Goal: Ask a question: Seek information or help from site administrators or community

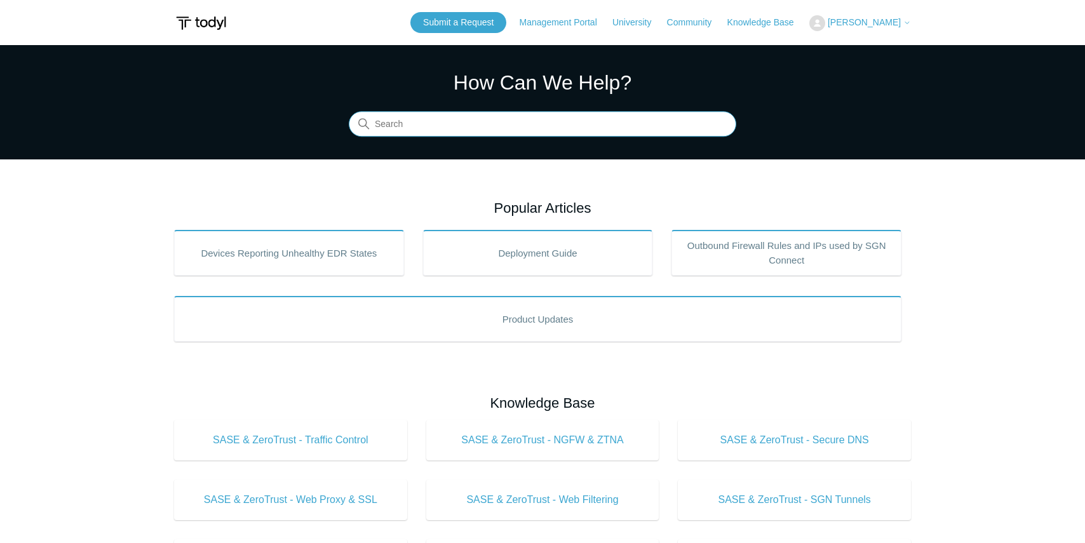
click at [437, 127] on input "Search" at bounding box center [543, 124] width 388 height 25
type input "sonicwall"
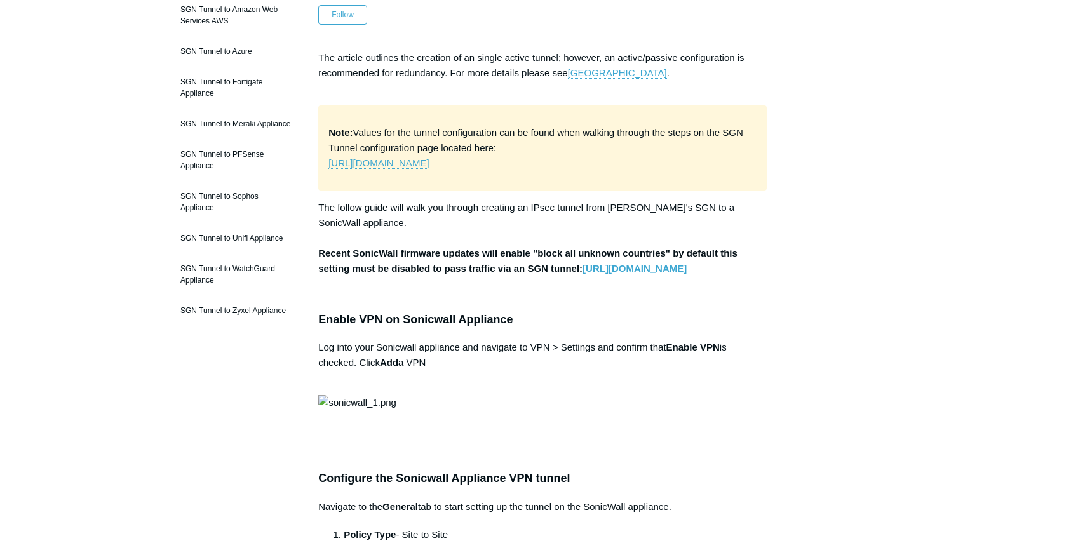
scroll to position [186, 0]
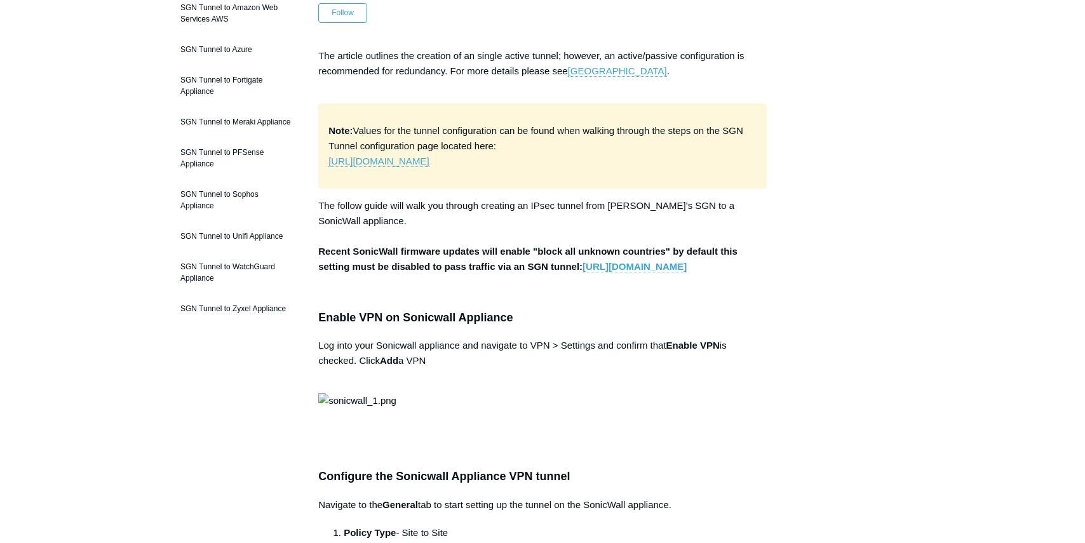
click at [583, 273] on link "https://www.sonicwall.com/support/knowledge-base/using-geo-ip-filtering-to-bloc…" at bounding box center [635, 266] width 104 height 11
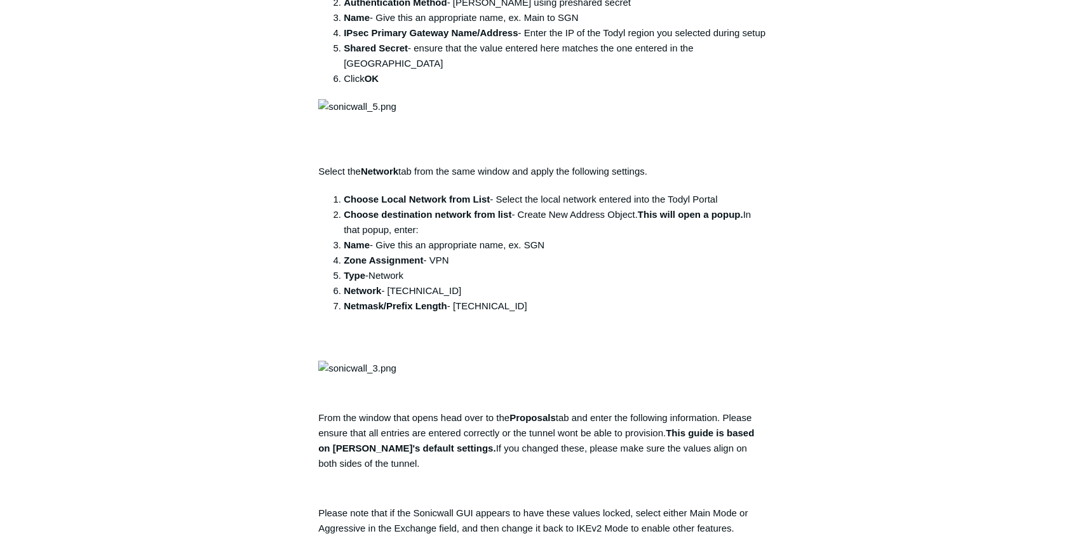
scroll to position [0, 0]
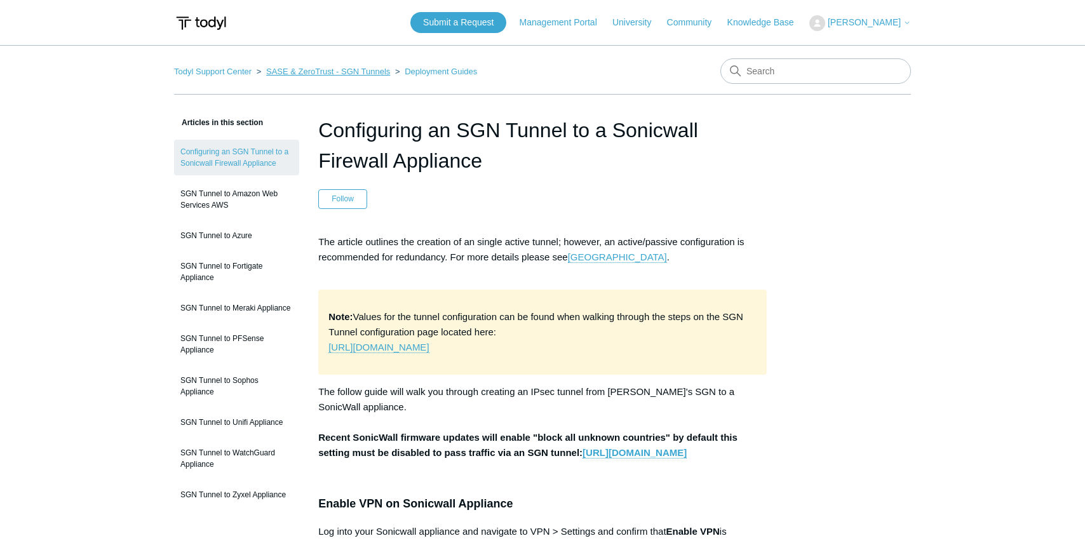
click at [355, 74] on link "SASE & ZeroTrust - SGN Tunnels" at bounding box center [328, 72] width 124 height 10
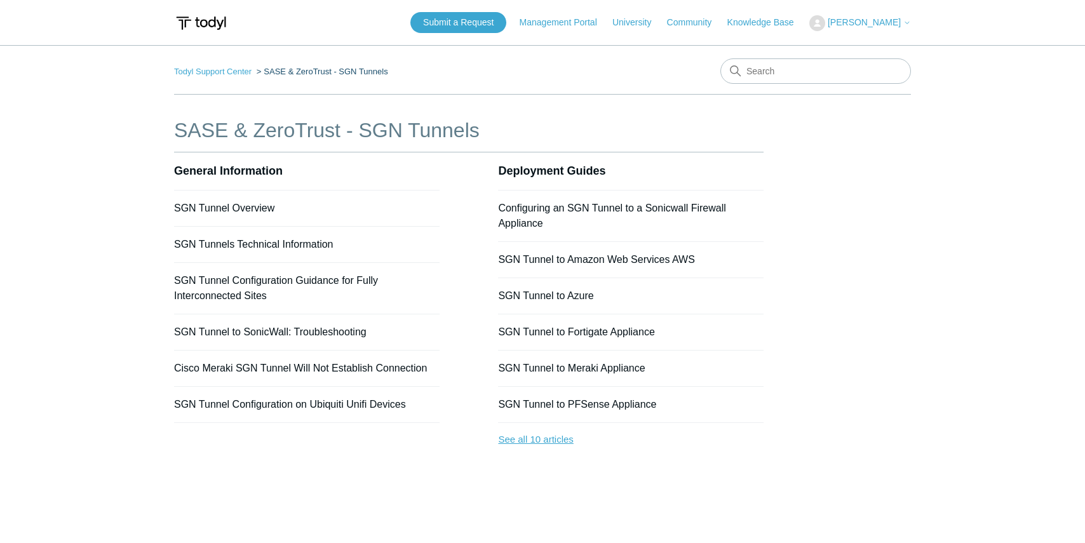
click at [562, 440] on link "See all 10 articles" at bounding box center [631, 440] width 266 height 34
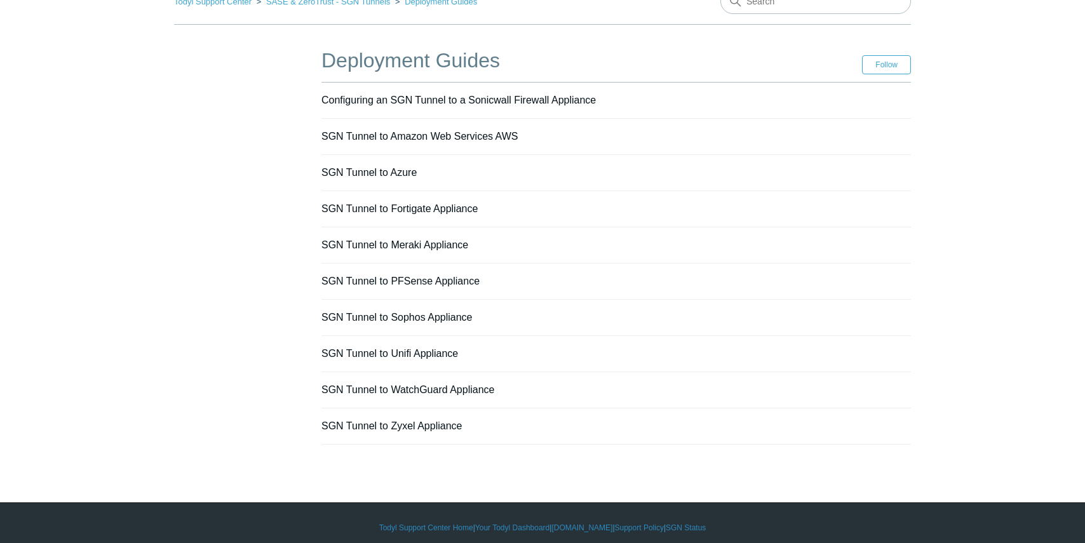
scroll to position [79, 0]
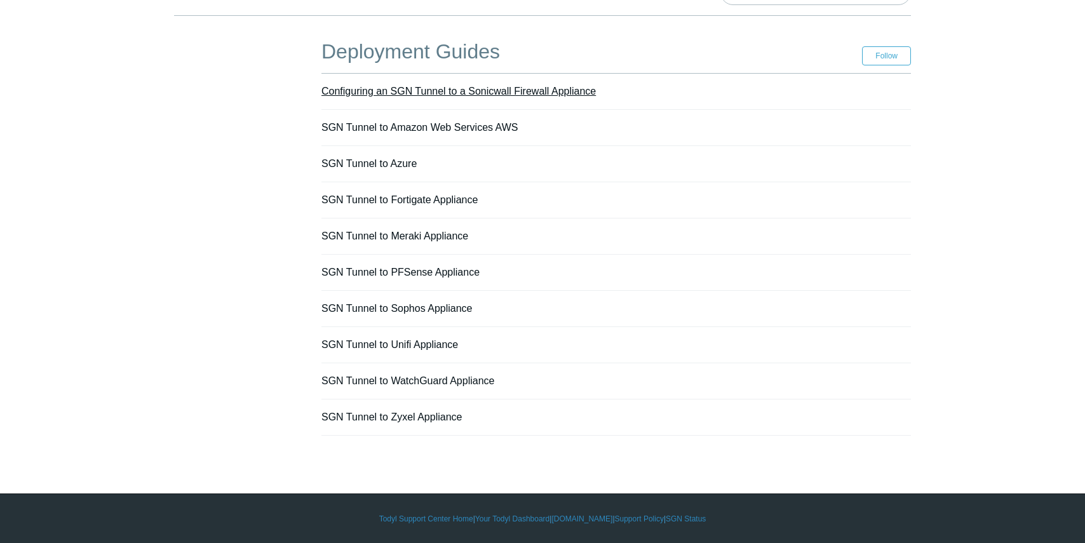
click at [434, 93] on link "Configuring an SGN Tunnel to a Sonicwall Firewall Appliance" at bounding box center [459, 91] width 275 height 11
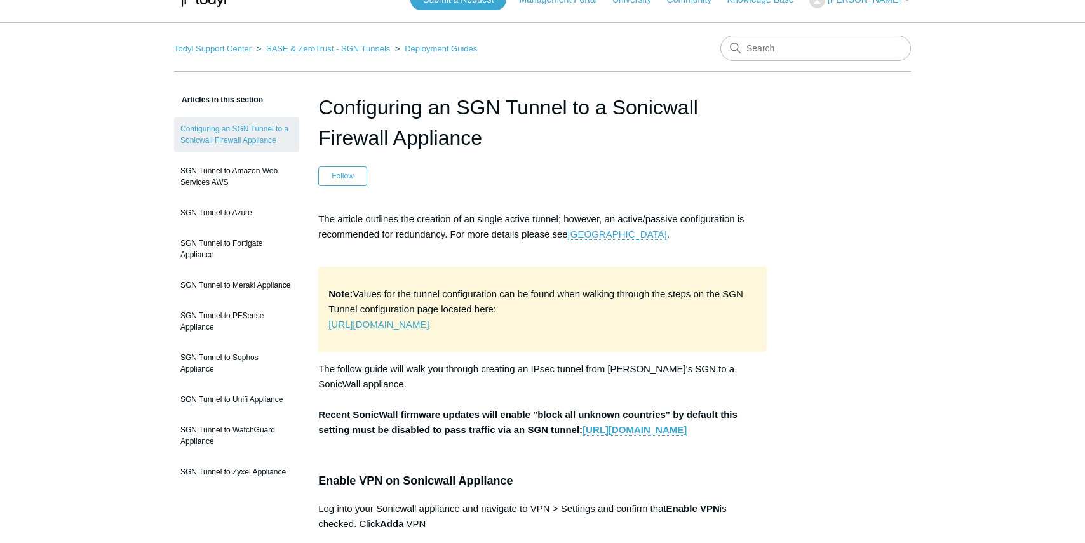
scroll to position [29, 0]
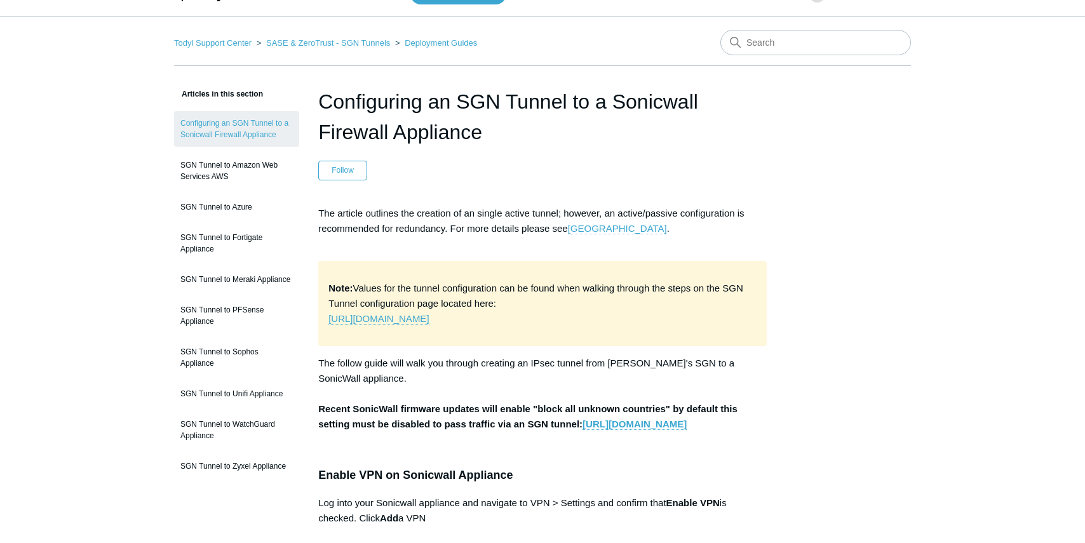
click at [618, 228] on link "Todyl University" at bounding box center [617, 228] width 99 height 11
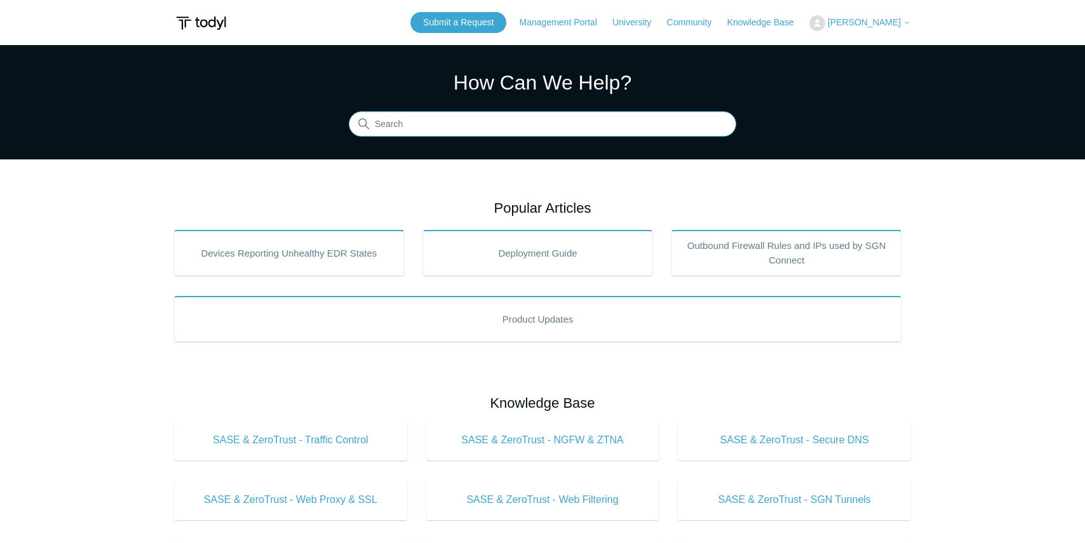
click at [445, 132] on input "Search" at bounding box center [543, 124] width 388 height 25
click at [521, 126] on input "Search" at bounding box center [543, 124] width 388 height 25
type input "sonic"
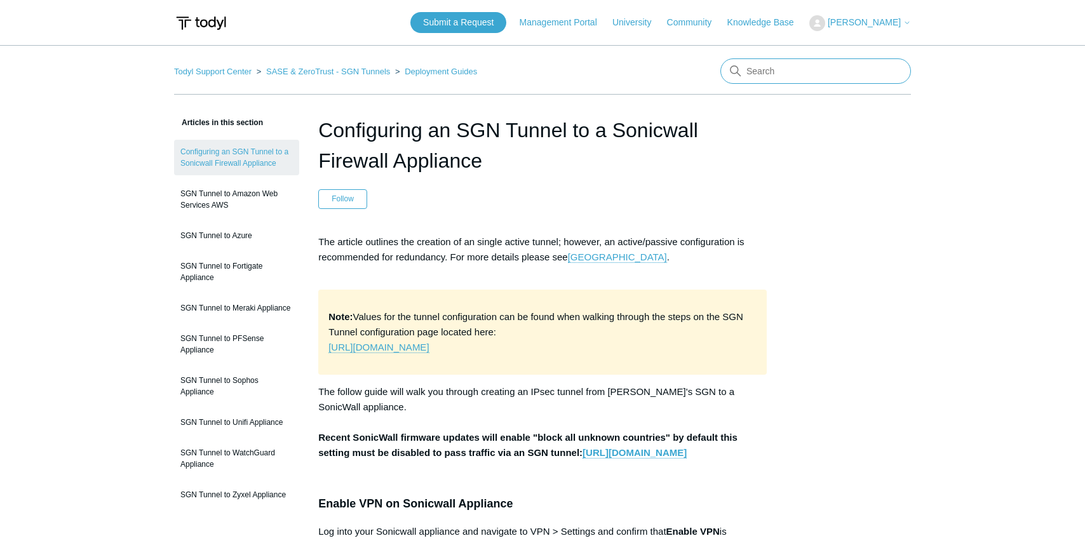
click at [785, 71] on input "Search" at bounding box center [816, 70] width 191 height 25
type input "sonic"
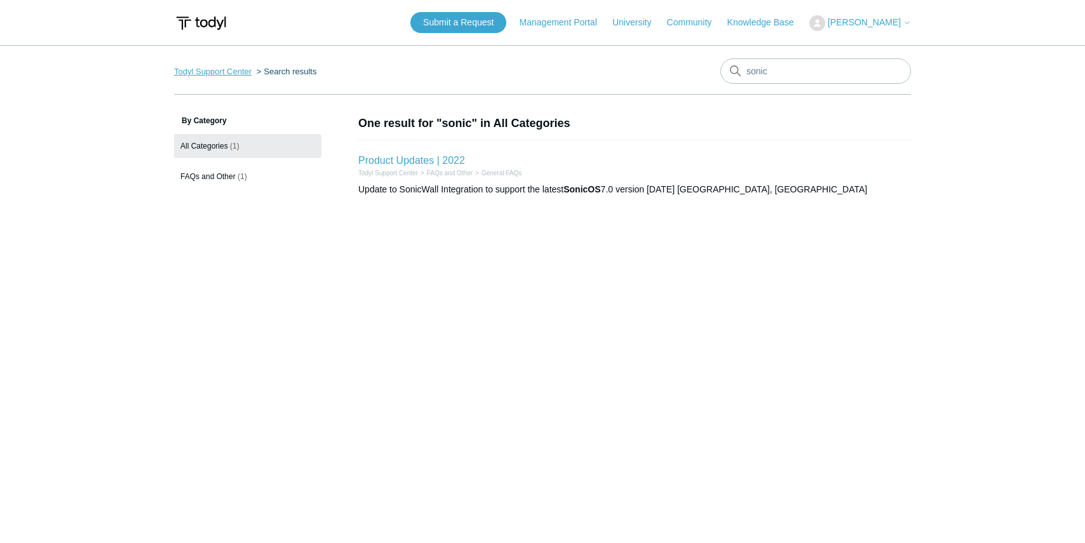
click at [233, 75] on link "Todyl Support Center" at bounding box center [213, 72] width 78 height 10
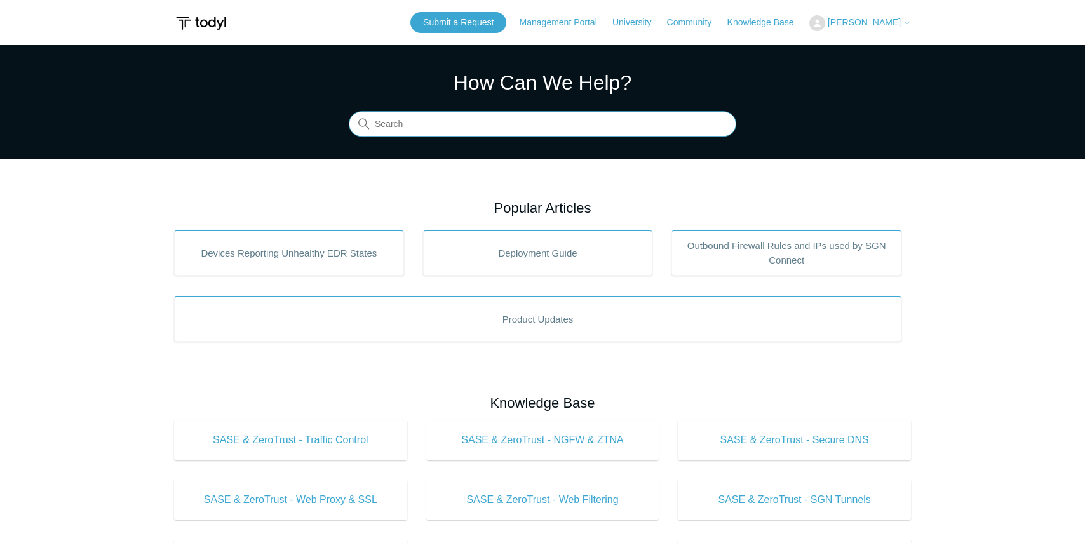
click at [459, 126] on input "Search" at bounding box center [543, 124] width 388 height 25
click at [484, 128] on input "sonicw" at bounding box center [543, 124] width 388 height 25
type input "sonicwa"
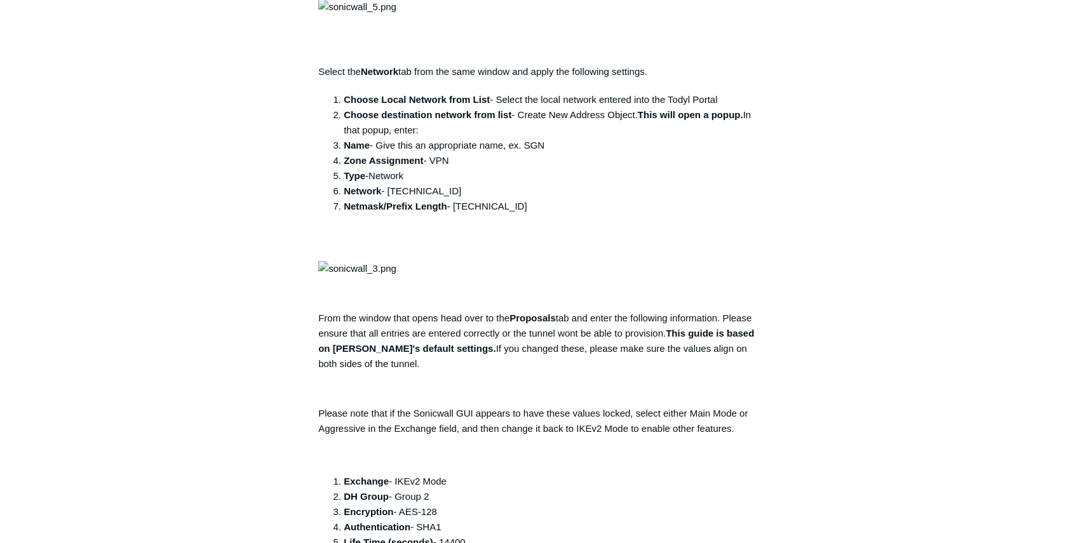
scroll to position [816, 0]
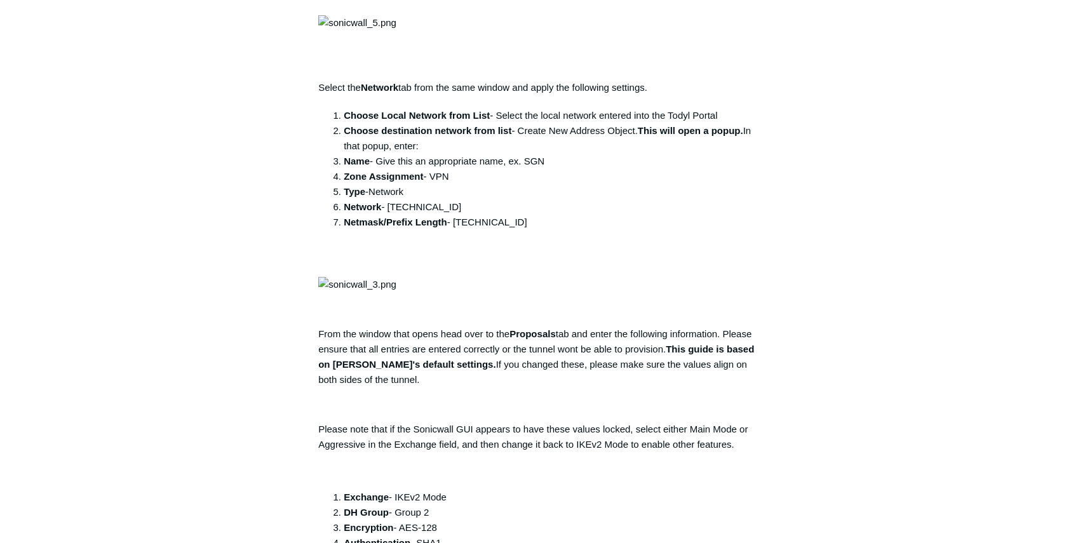
click at [773, 170] on article "Configuring an SGN Tunnel to a Sonicwall Firewall Appliance Follow Not yet foll…" at bounding box center [542, 520] width 487 height 2442
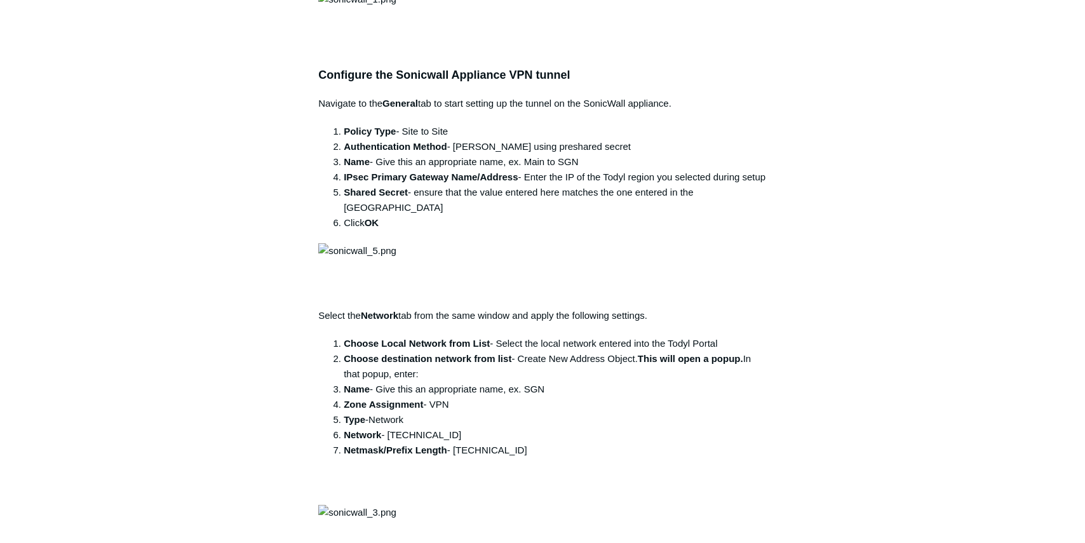
scroll to position [574, 0]
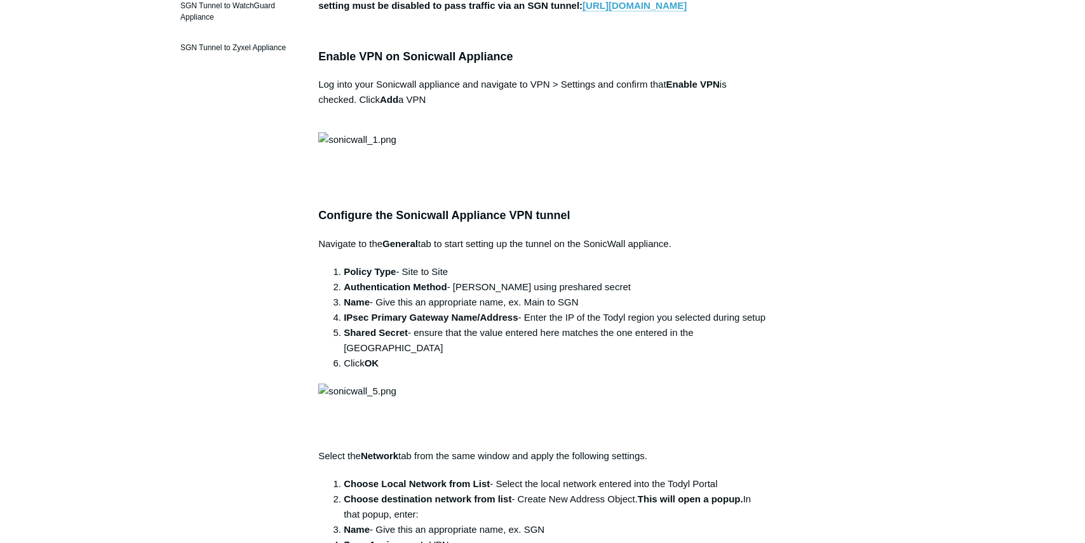
scroll to position [448, 0]
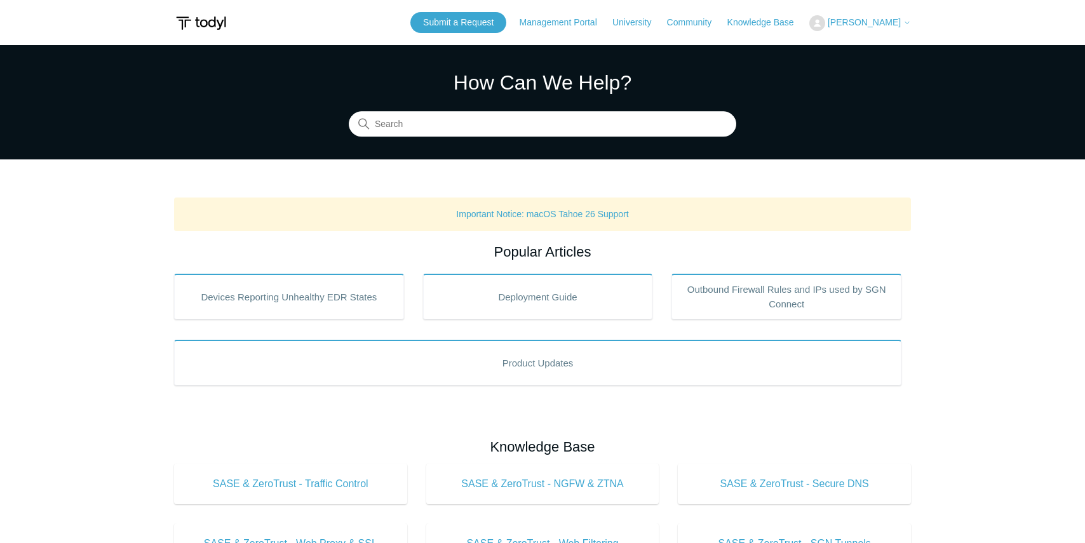
click at [863, 23] on span "[PERSON_NAME]" at bounding box center [864, 22] width 73 height 10
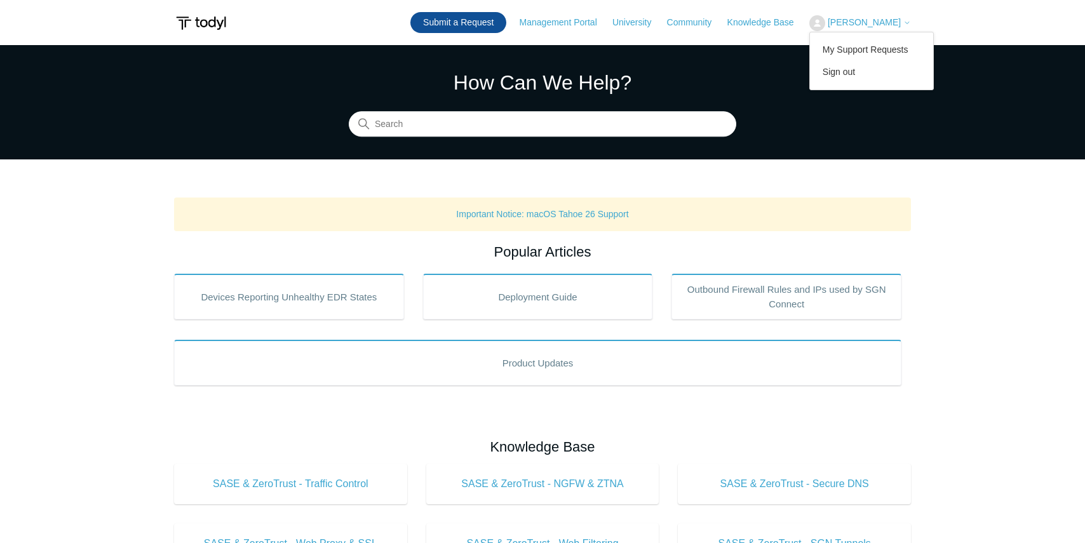
click at [447, 20] on link "Submit a Request" at bounding box center [458, 22] width 96 height 21
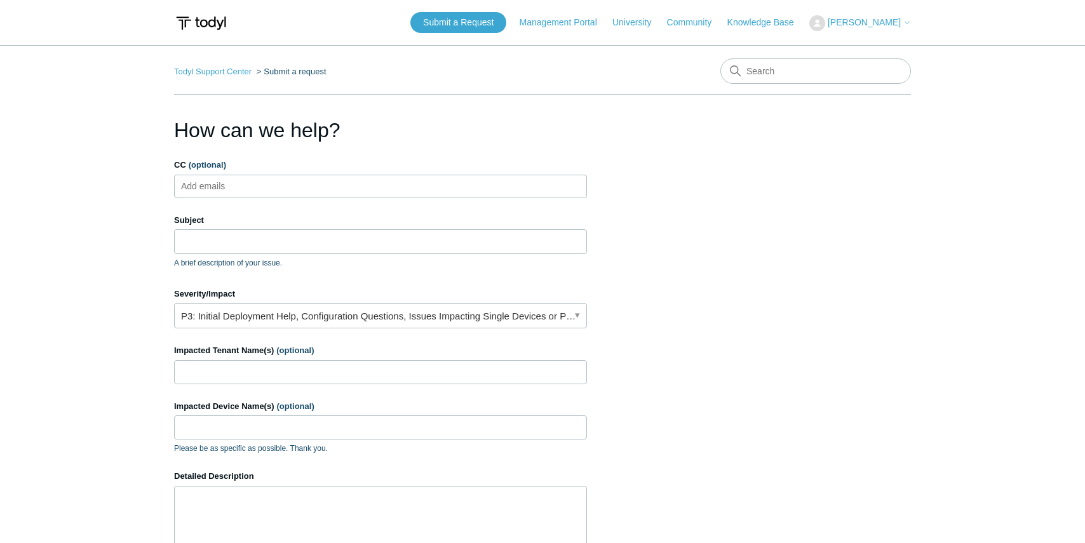
click at [309, 183] on ul "Add emails" at bounding box center [380, 187] width 413 height 24
click at [286, 235] on input "Subject" at bounding box center [380, 241] width 413 height 24
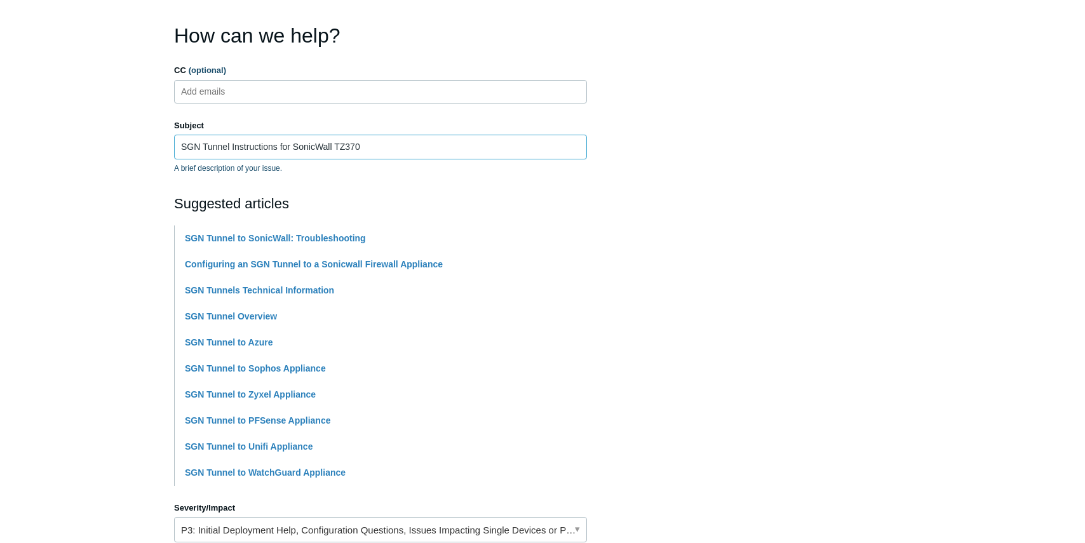
scroll to position [104, 0]
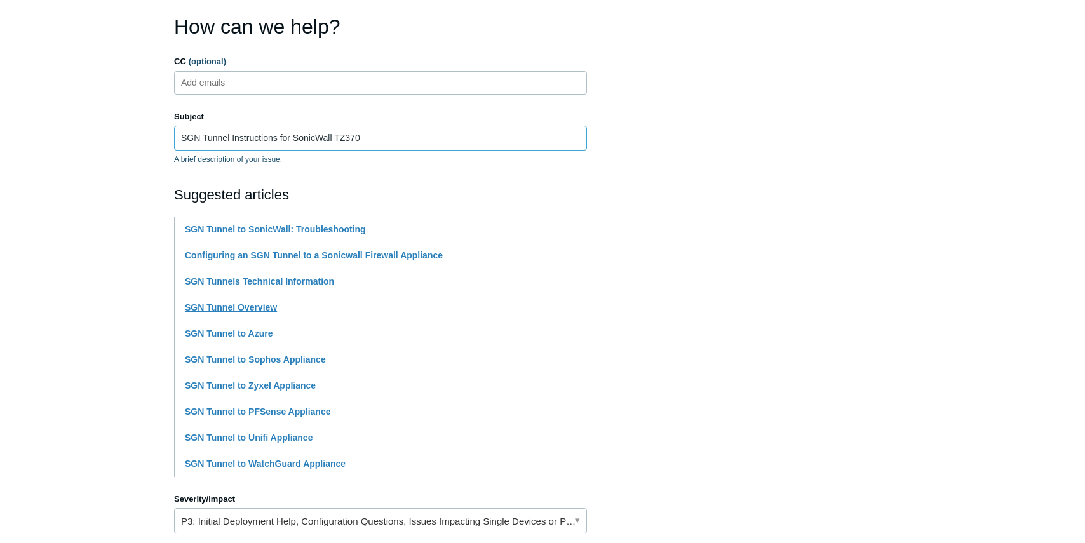
type input "SGN Tunnel Instructions for SonicWall TZ370"
click at [267, 308] on link "SGN Tunnel Overview" at bounding box center [231, 307] width 92 height 10
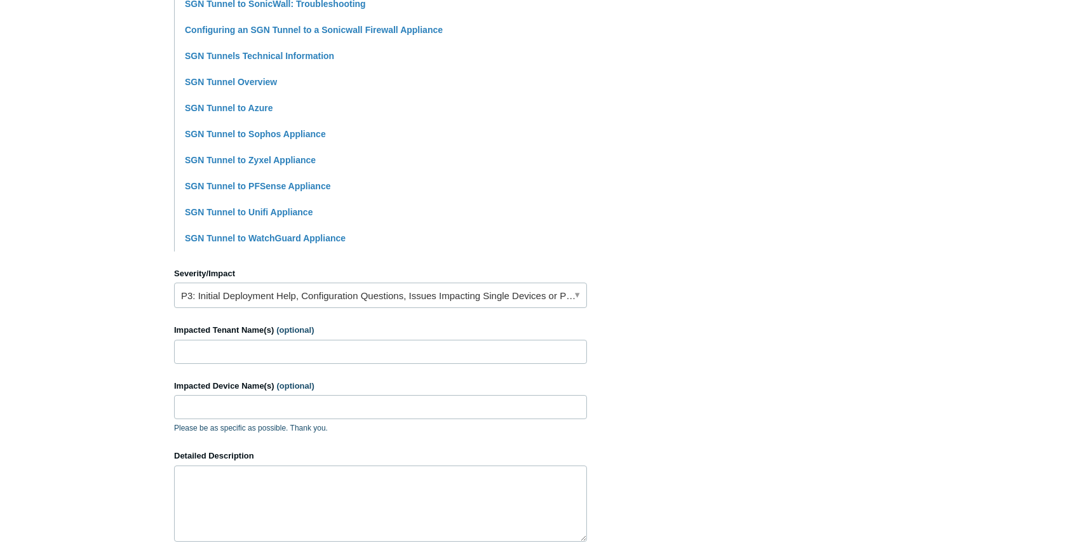
scroll to position [332, 0]
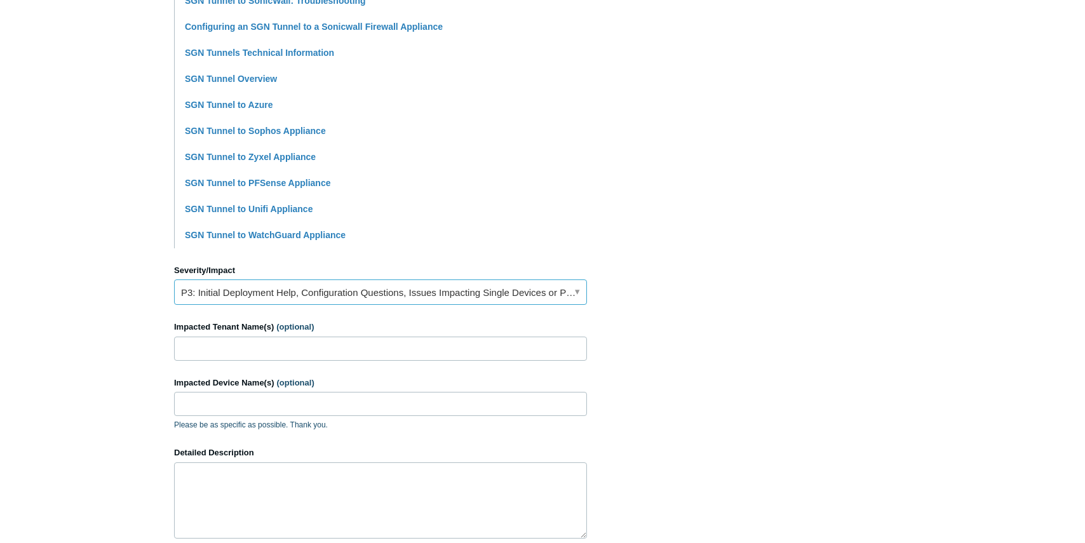
click at [507, 297] on link "P3: Initial Deployment Help, Configuration Questions, Issues Impacting Single D…" at bounding box center [380, 292] width 413 height 25
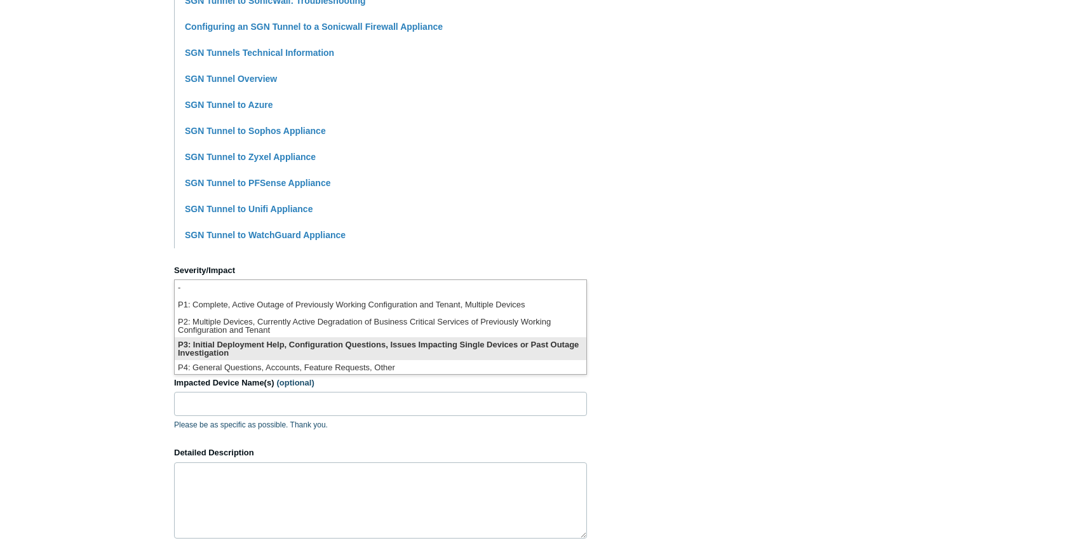
scroll to position [3, 0]
click at [459, 349] on li "P3: Initial Deployment Help, Configuration Questions, Issues Impacting Single D…" at bounding box center [381, 345] width 412 height 23
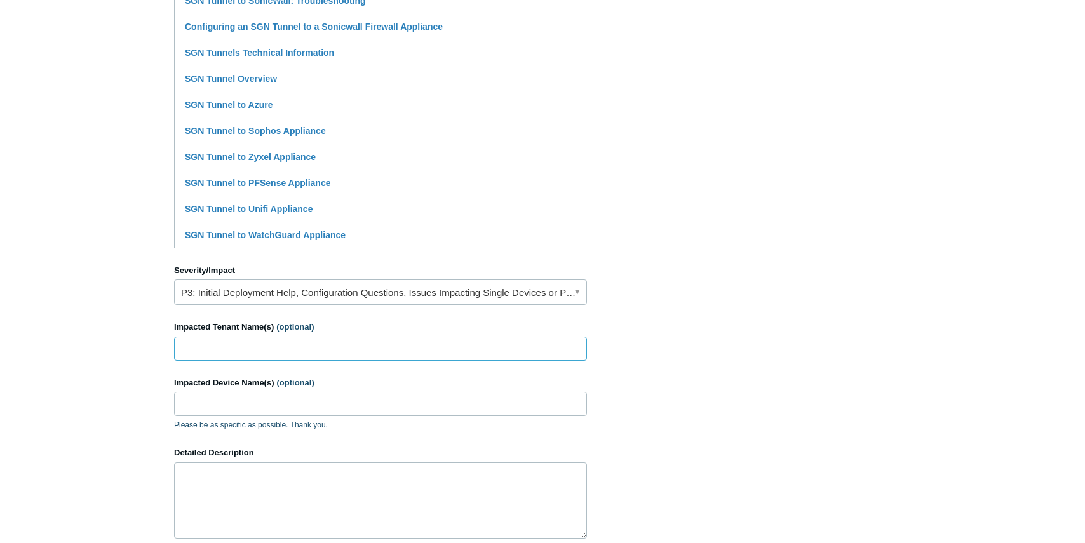
click at [309, 351] on input "Impacted Tenant Name(s) (optional)" at bounding box center [380, 349] width 413 height 24
type input "Garage HQ"
click at [308, 400] on input "Impacted Device Name(s) (optional)" at bounding box center [380, 404] width 413 height 24
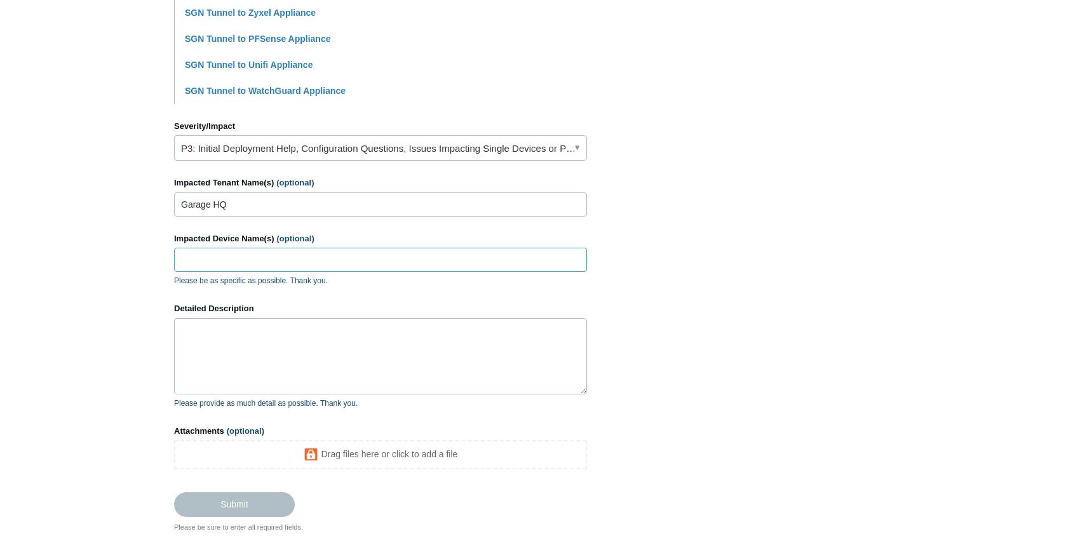
scroll to position [492, 0]
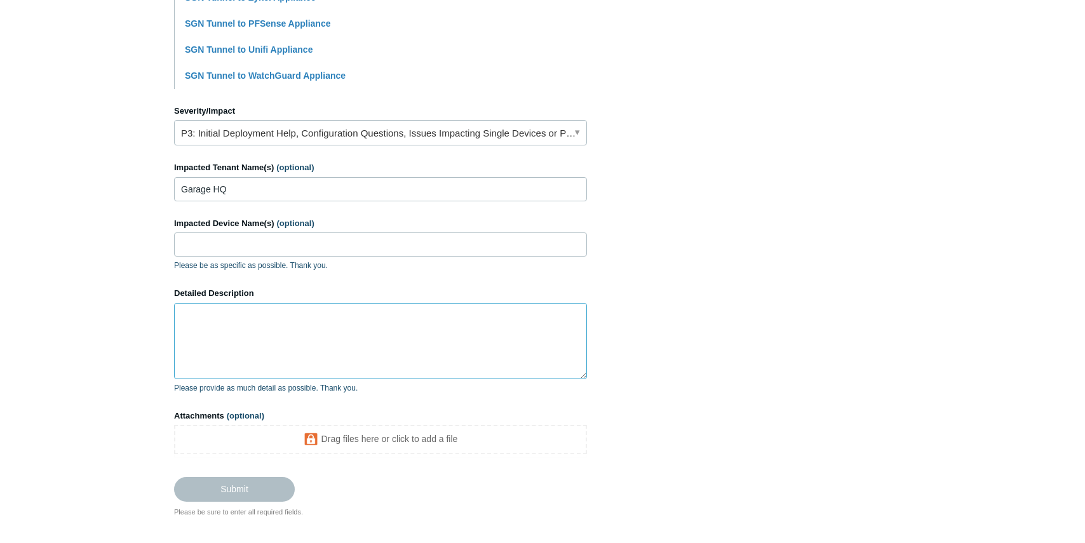
click at [276, 352] on textarea "Detailed Description" at bounding box center [380, 341] width 413 height 76
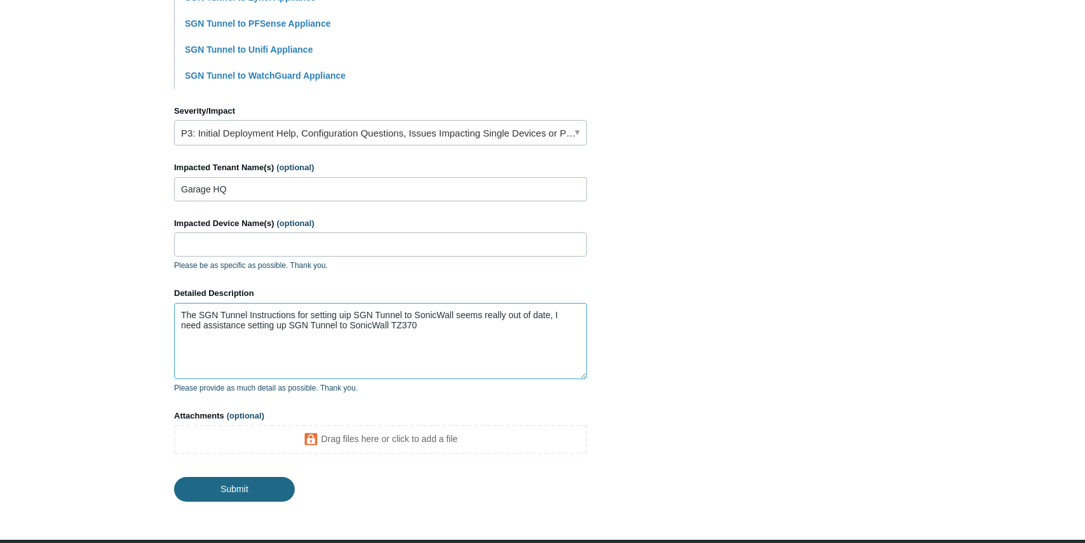
type textarea "The SGN Tunnel Instructions for setting uip SGN Tunnel to SonicWall seems reall…"
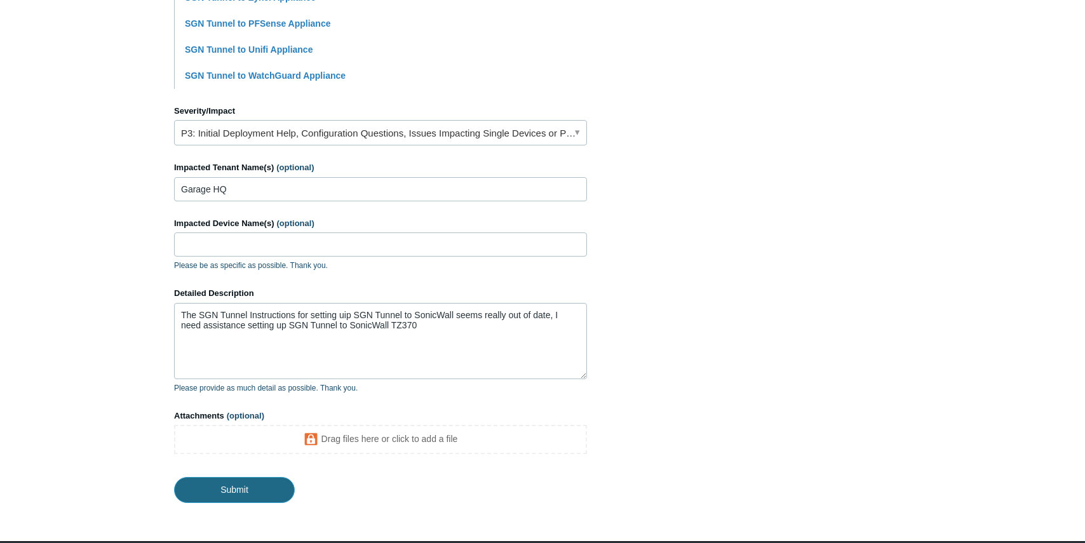
click at [240, 489] on input "Submit" at bounding box center [234, 489] width 121 height 25
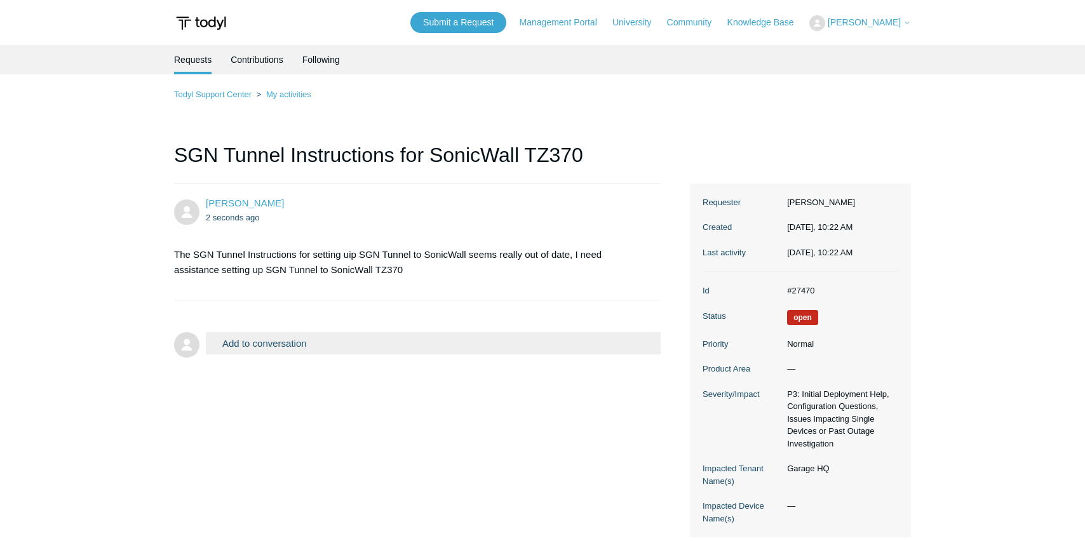
click at [860, 27] on span "[PERSON_NAME]" at bounding box center [864, 22] width 73 height 10
click at [857, 47] on link "My Support Requests" at bounding box center [872, 50] width 124 height 22
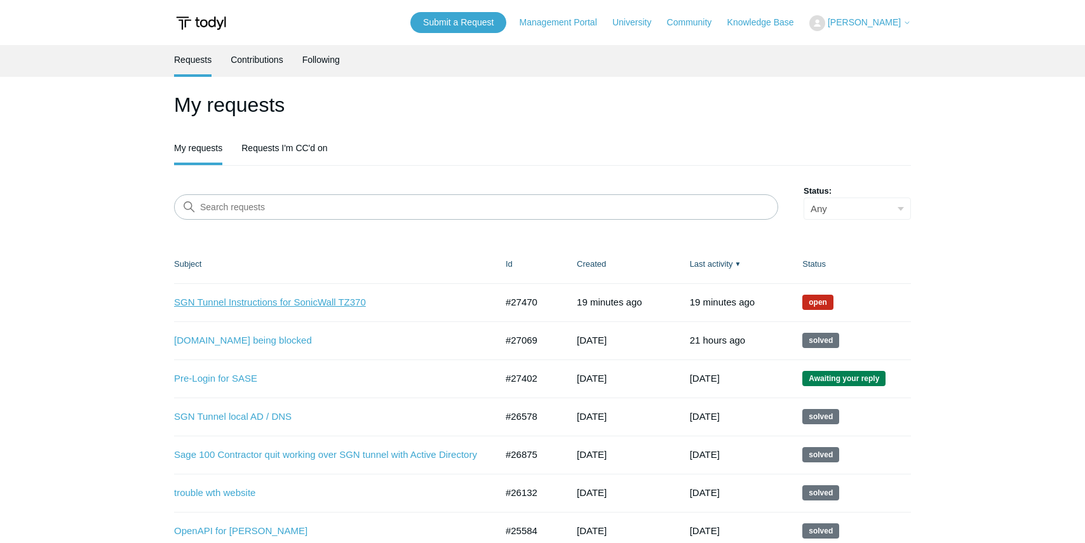
click at [296, 304] on link "SGN Tunnel Instructions for SonicWall TZ370" at bounding box center [325, 302] width 303 height 15
